Goal: Task Accomplishment & Management: Manage account settings

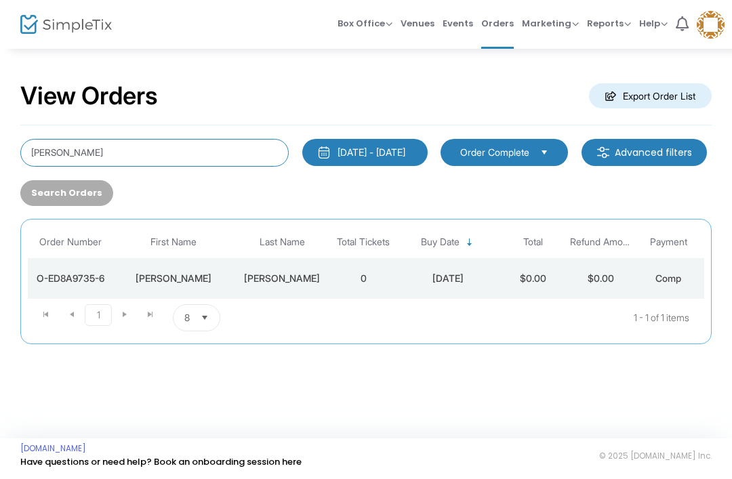
click at [203, 154] on input "[PERSON_NAME]" at bounding box center [154, 153] width 268 height 28
click at [65, 146] on input "[PERSON_NAME]" at bounding box center [154, 153] width 268 height 28
click at [45, 161] on input "[PERSON_NAME]" at bounding box center [154, 153] width 268 height 28
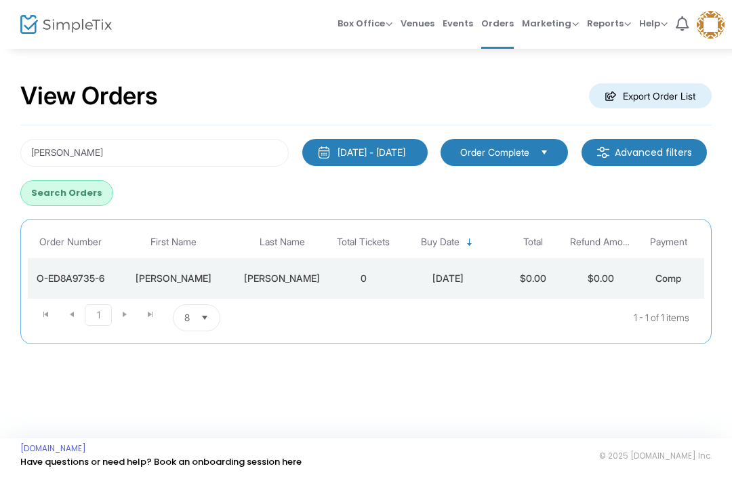
click at [113, 193] on button "Search Orders" at bounding box center [66, 193] width 93 height 26
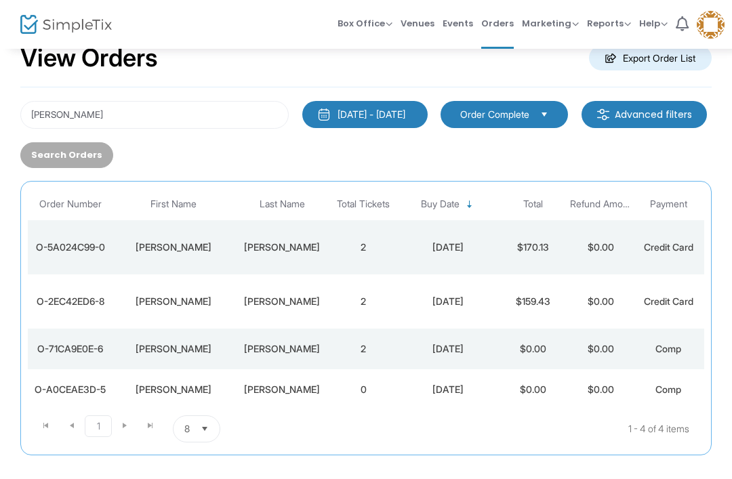
scroll to position [38, 0]
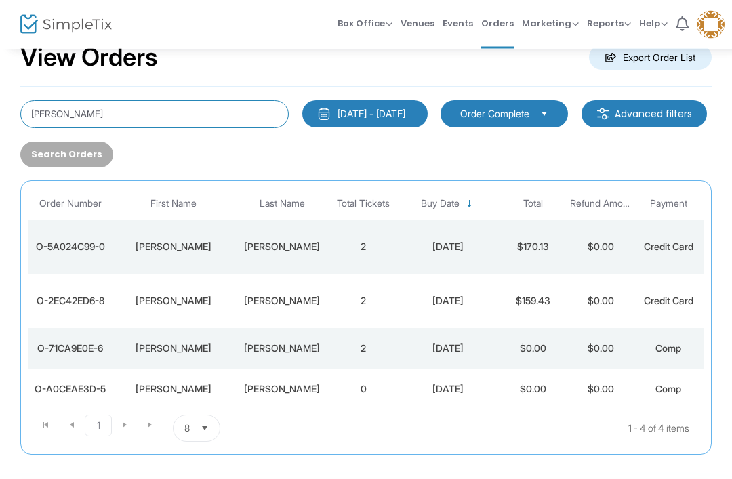
click at [45, 123] on input "[PERSON_NAME]" at bounding box center [154, 115] width 268 height 28
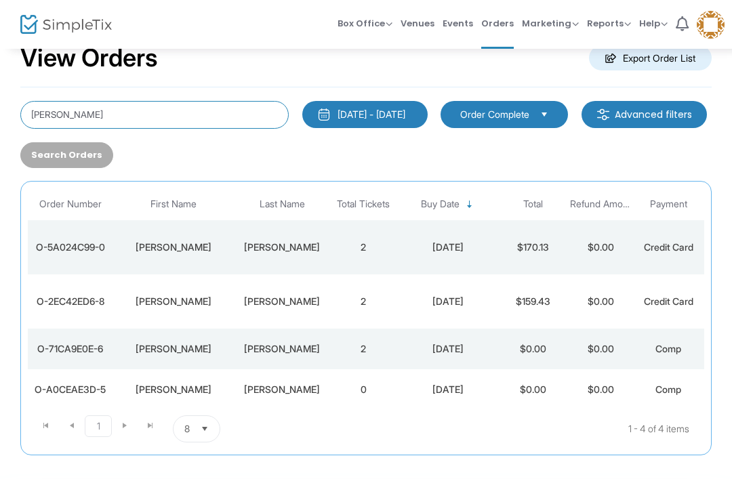
click at [48, 113] on input "[PERSON_NAME]" at bounding box center [154, 115] width 268 height 28
click at [47, 113] on input "[PERSON_NAME]" at bounding box center [154, 115] width 268 height 28
click at [33, 106] on input "[PERSON_NAME]" at bounding box center [154, 115] width 268 height 28
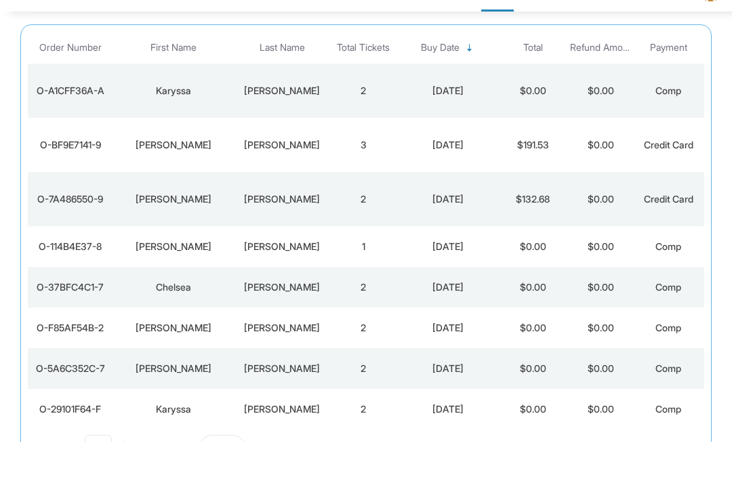
scroll to position [163, 0]
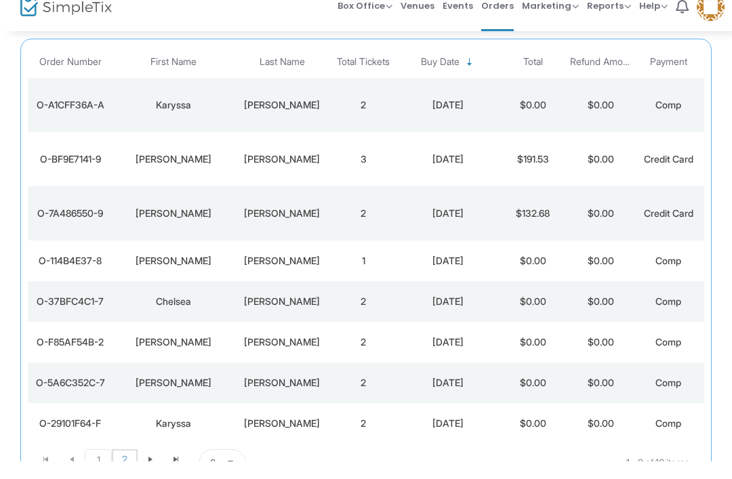
click at [129, 467] on span "2" at bounding box center [125, 477] width 26 height 20
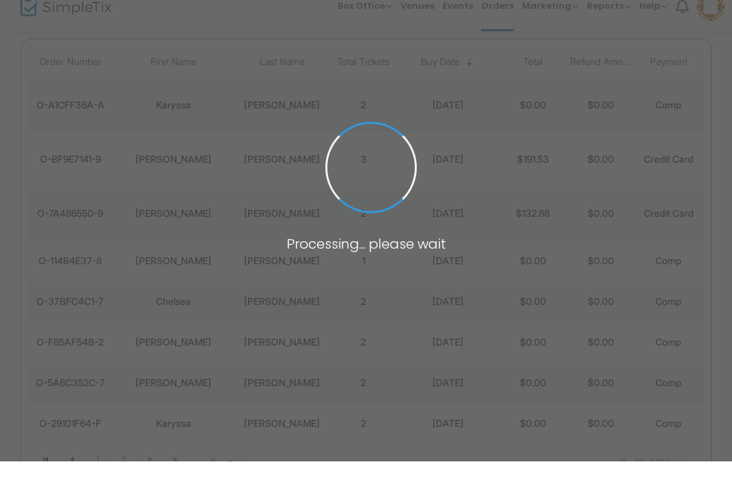
scroll to position [0, 0]
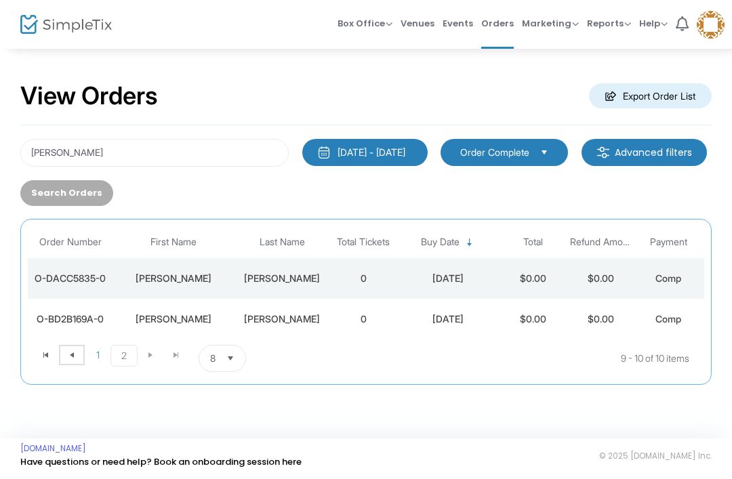
click at [73, 354] on span "Go to the previous page" at bounding box center [71, 355] width 11 height 11
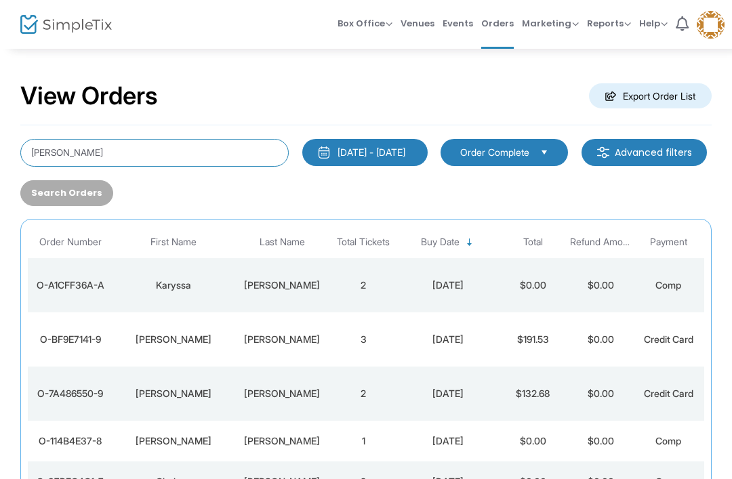
click at [62, 148] on input "[PERSON_NAME]" at bounding box center [154, 153] width 268 height 28
click at [54, 146] on input "[PERSON_NAME]" at bounding box center [154, 153] width 268 height 28
type input "[PERSON_NAME]"
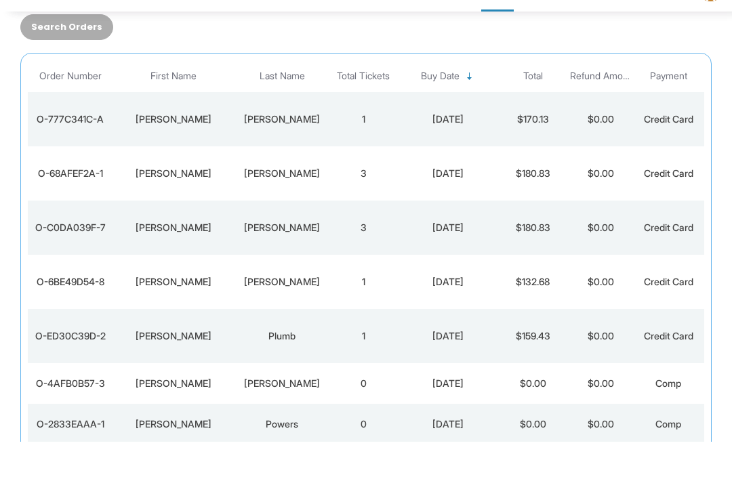
scroll to position [134, 0]
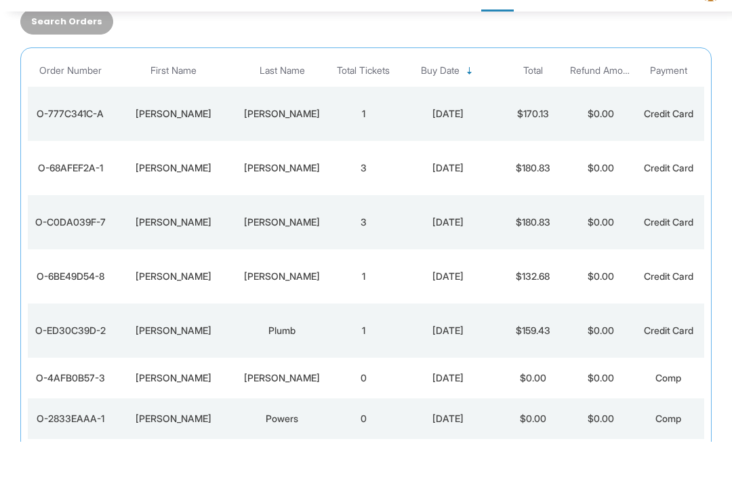
click at [689, 449] on div "Comp" at bounding box center [668, 456] width 61 height 14
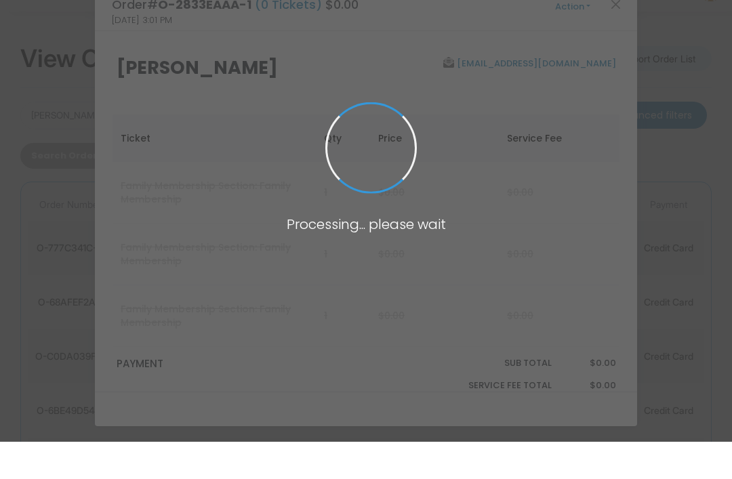
scroll to position [0, 0]
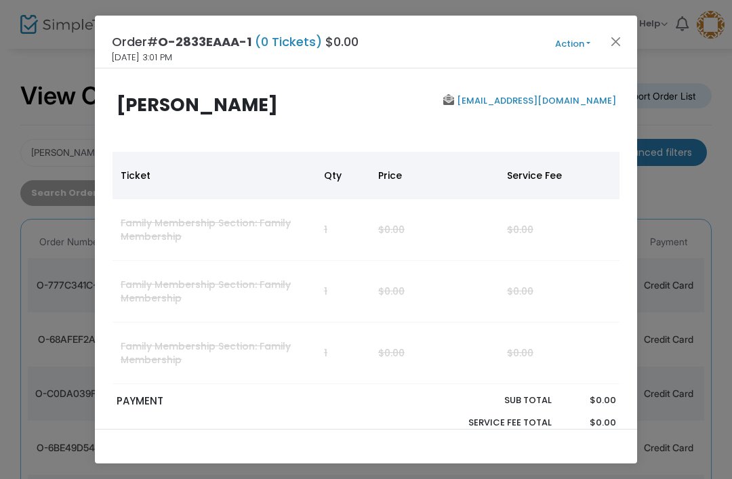
click at [623, 47] on button "Close" at bounding box center [616, 42] width 18 height 18
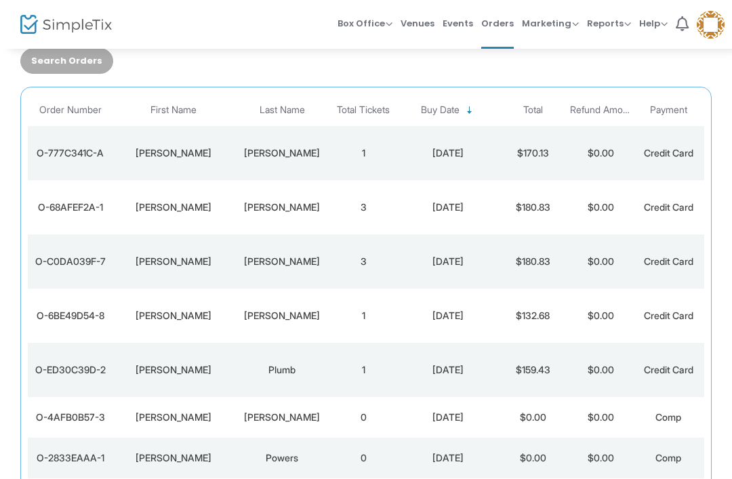
scroll to position [131, 0]
click at [296, 275] on td "[PERSON_NAME]" at bounding box center [282, 262] width 95 height 54
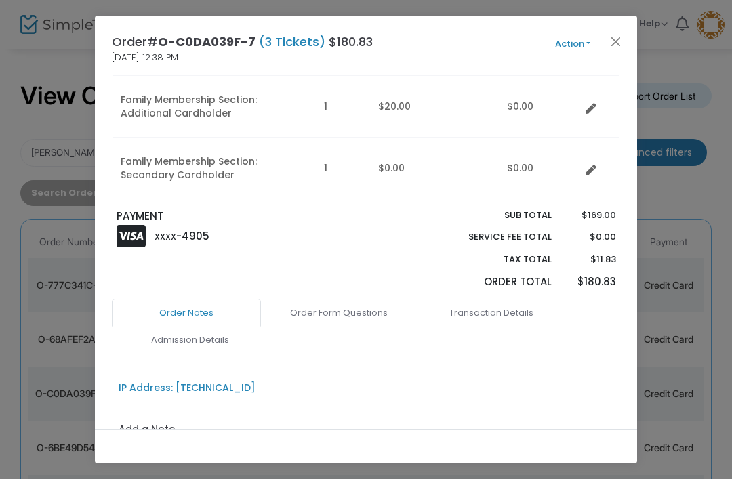
scroll to position [203, 0]
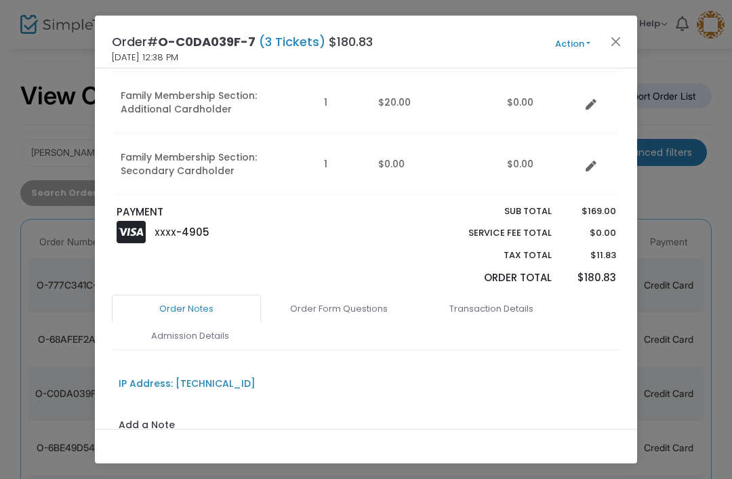
click at [210, 328] on link "Admission Details" at bounding box center [189, 336] width 149 height 28
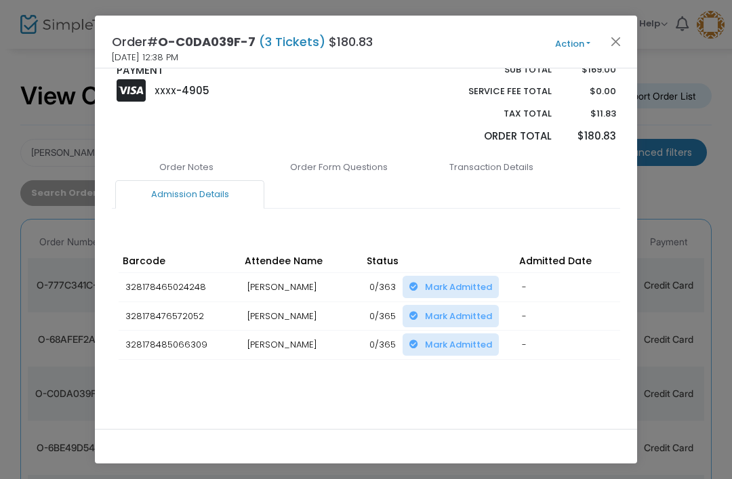
scroll to position [344, 0]
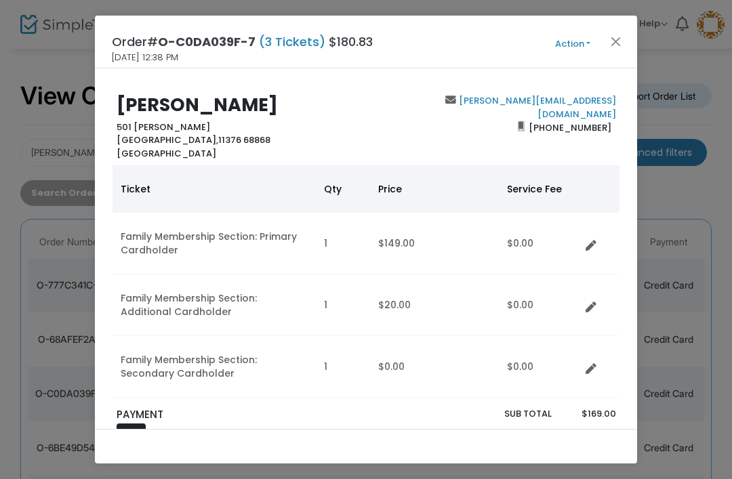
click at [572, 49] on button "Action" at bounding box center [572, 44] width 81 height 15
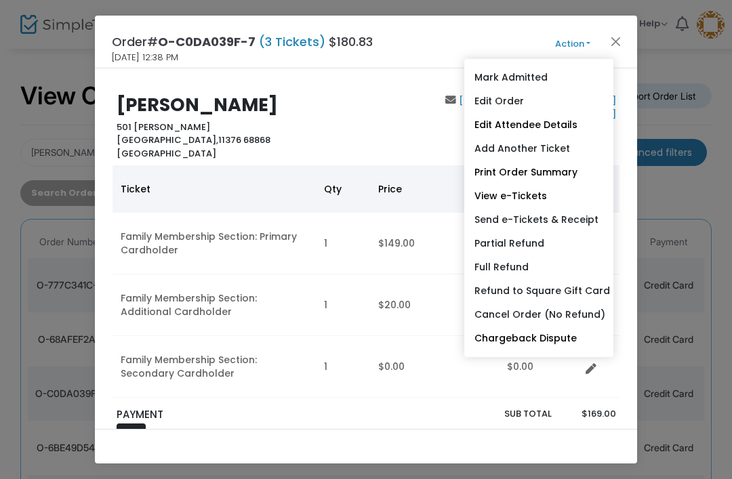
scroll to position [0, 0]
click at [560, 219] on link "Send e-Tickets & Receipt" at bounding box center [538, 220] width 149 height 24
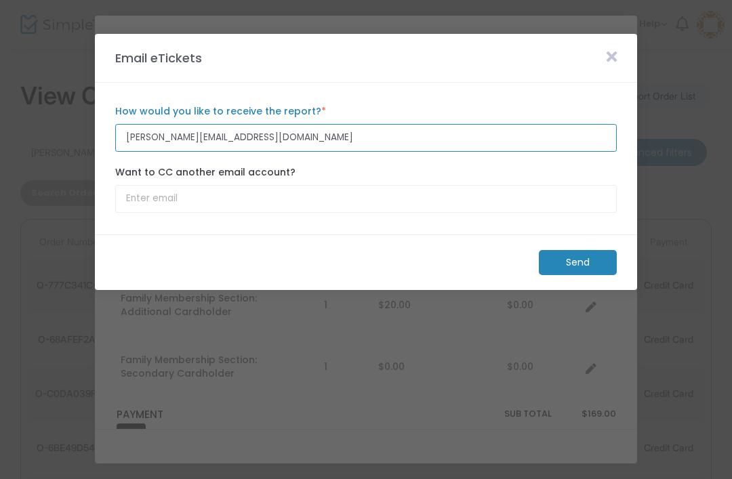
click at [202, 135] on input "[PERSON_NAME][EMAIL_ADDRESS][DOMAIN_NAME]" at bounding box center [366, 138] width 502 height 28
click at [169, 138] on input "[PERSON_NAME][EMAIL_ADDRESS][DOMAIN_NAME]" at bounding box center [366, 138] width 502 height 28
click at [168, 138] on input "[PERSON_NAME][EMAIL_ADDRESS][DOMAIN_NAME]" at bounding box center [366, 138] width 502 height 28
click at [167, 137] on input "[PERSON_NAME][EMAIL_ADDRESS][DOMAIN_NAME]" at bounding box center [366, 138] width 502 height 28
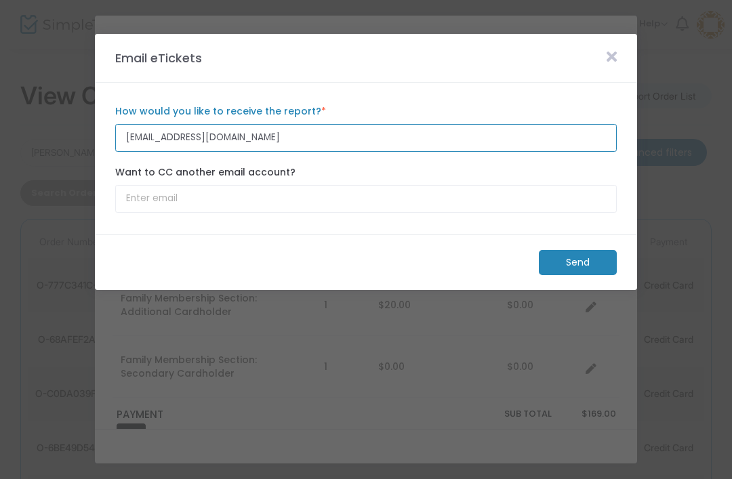
type input "[EMAIL_ADDRESS][DOMAIN_NAME]"
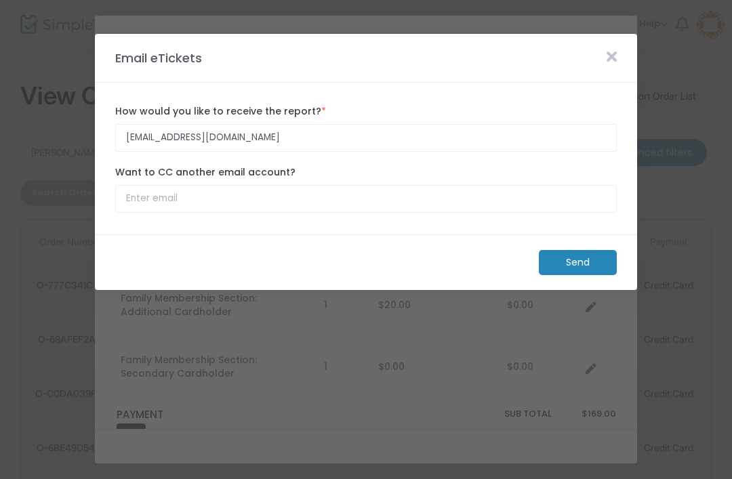
click at [558, 275] on m-button "Send" at bounding box center [578, 262] width 78 height 25
